Goal: Task Accomplishment & Management: Use online tool/utility

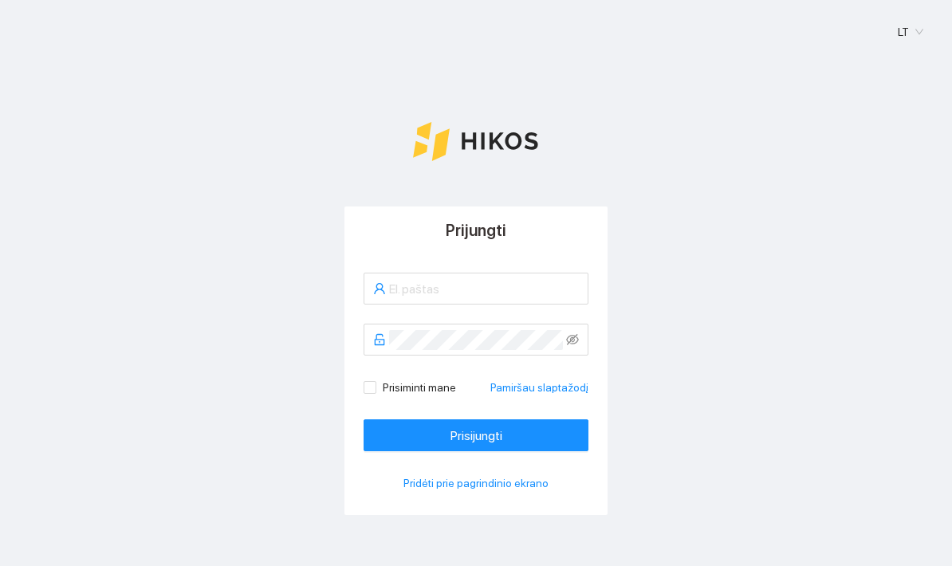
click at [510, 487] on span "Pridėti prie pagrindinio ekrano" at bounding box center [476, 484] width 145 height 18
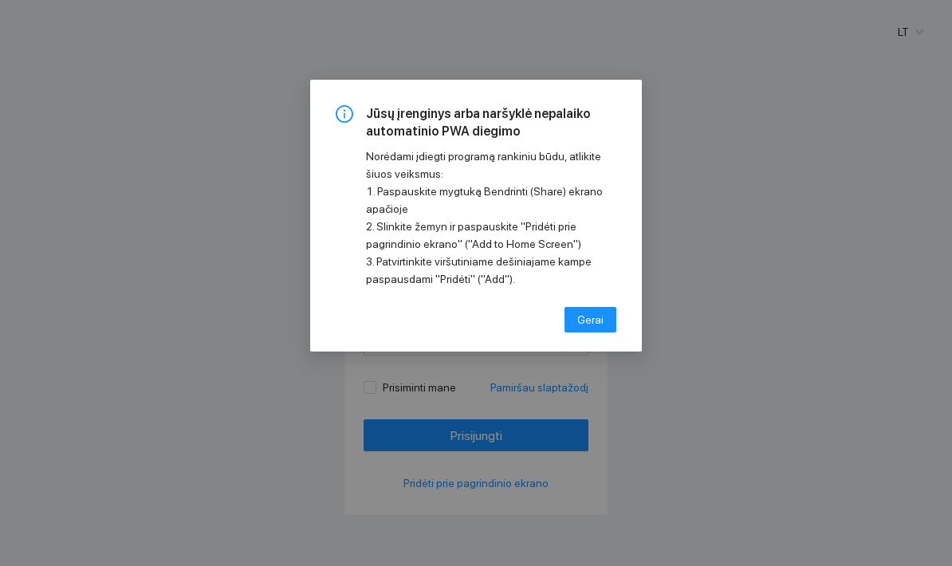
click at [649, 455] on div "Jūsų įrenginys arba naršyklė nepalaiko automatinio PWA diegimo Norėdami įdiegti…" at bounding box center [476, 283] width 952 height 566
click at [642, 445] on div "Jūsų įrenginys arba naršyklė nepalaiko automatinio PWA diegimo Norėdami įdiegti…" at bounding box center [476, 283] width 952 height 566
click at [608, 331] on button "Gerai" at bounding box center [591, 320] width 52 height 26
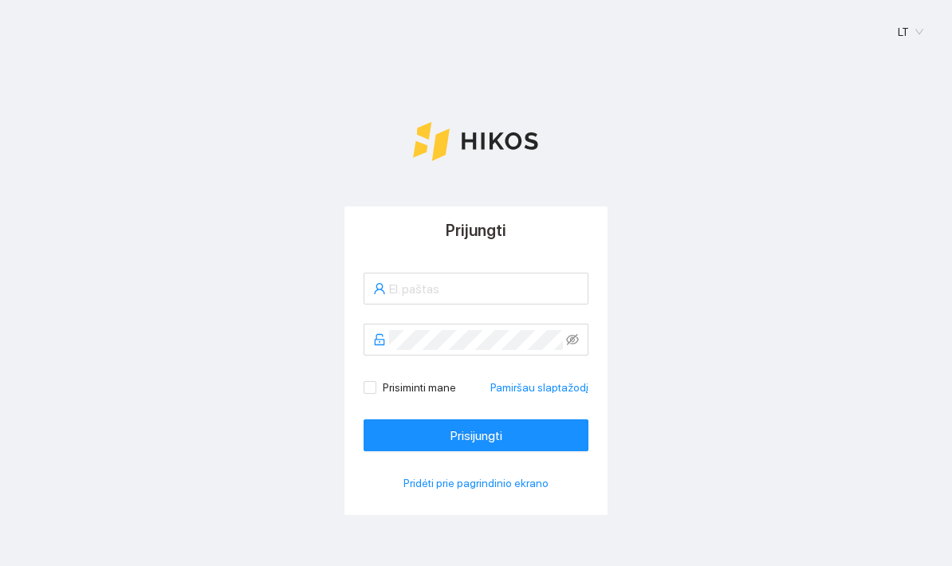
click at [507, 295] on input "text" at bounding box center [484, 289] width 190 height 20
type input "[EMAIL_ADDRESS][DOMAIN_NAME]"
click at [550, 432] on button "Prisijungti" at bounding box center [476, 436] width 225 height 32
